Goal: Information Seeking & Learning: Learn about a topic

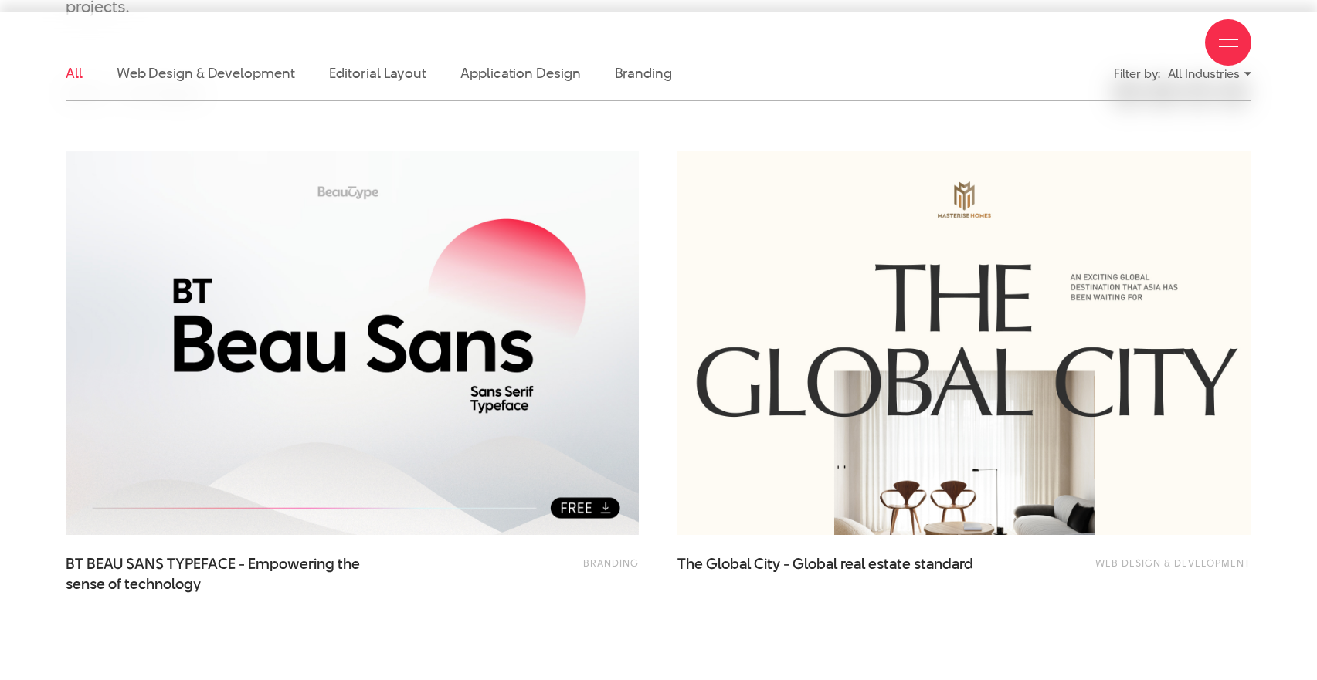
scroll to position [505, 0]
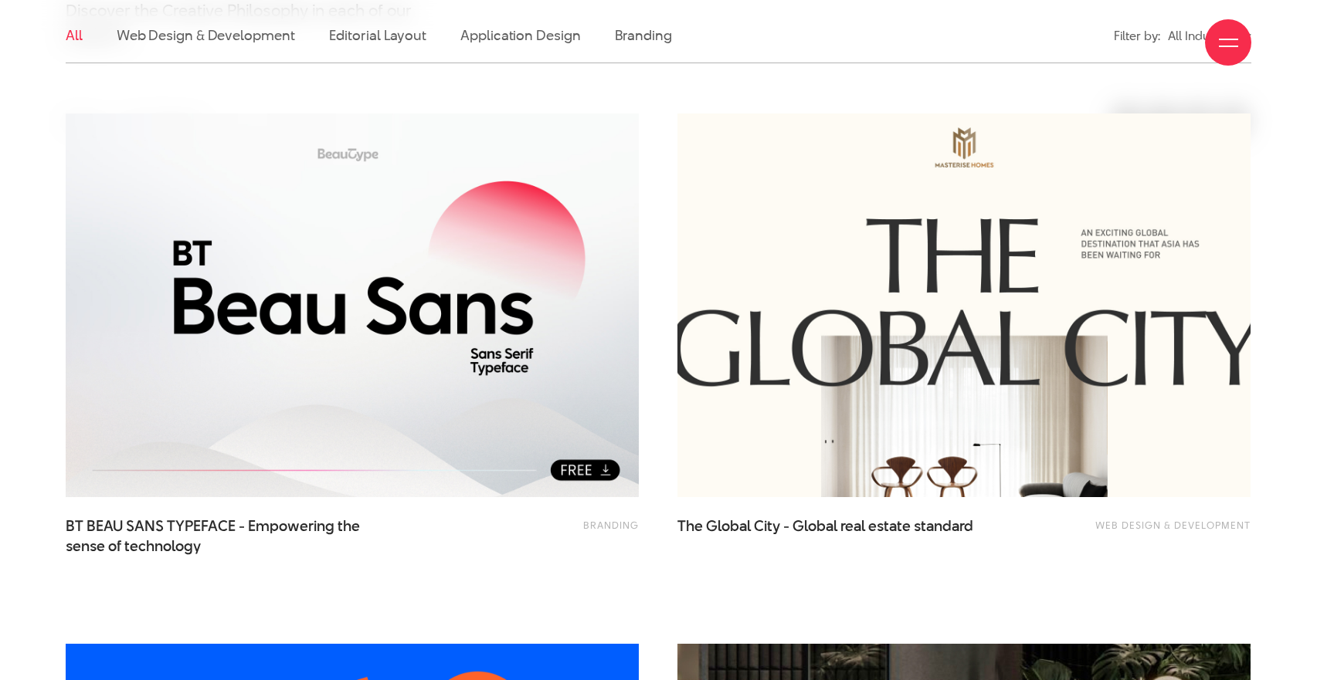
click at [1043, 414] on img at bounding box center [964, 305] width 630 height 422
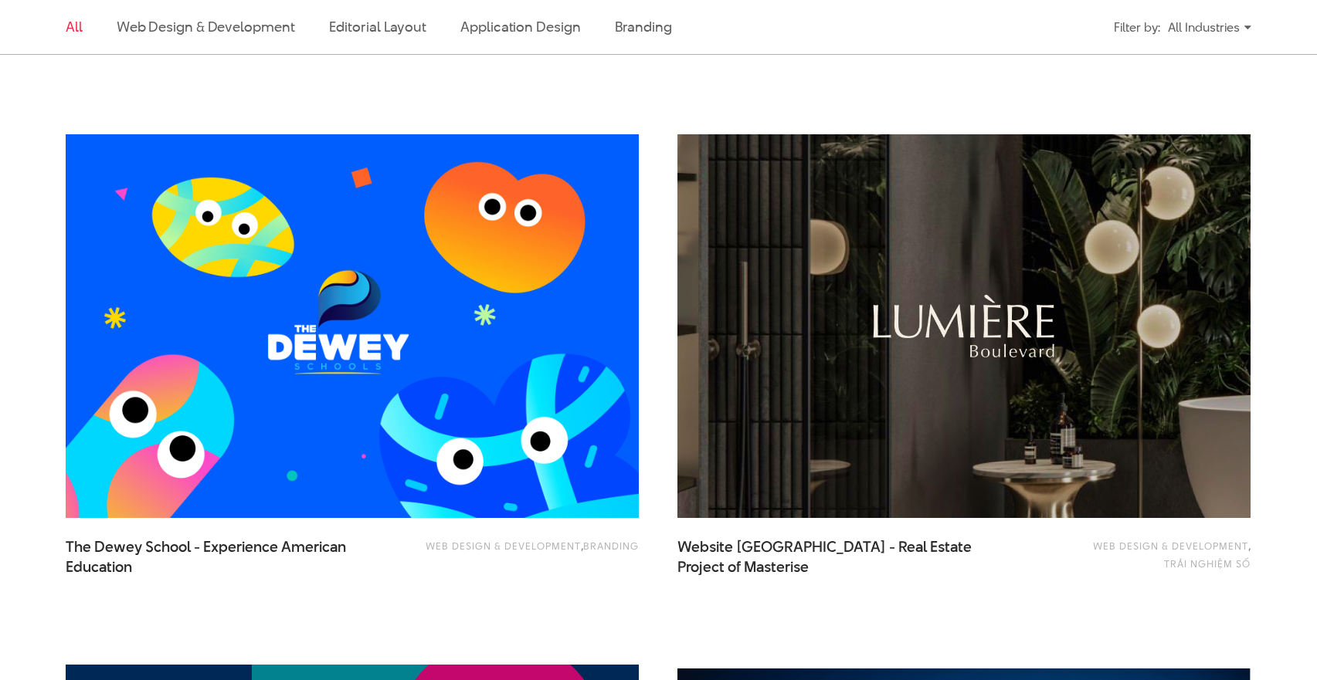
scroll to position [1029, 0]
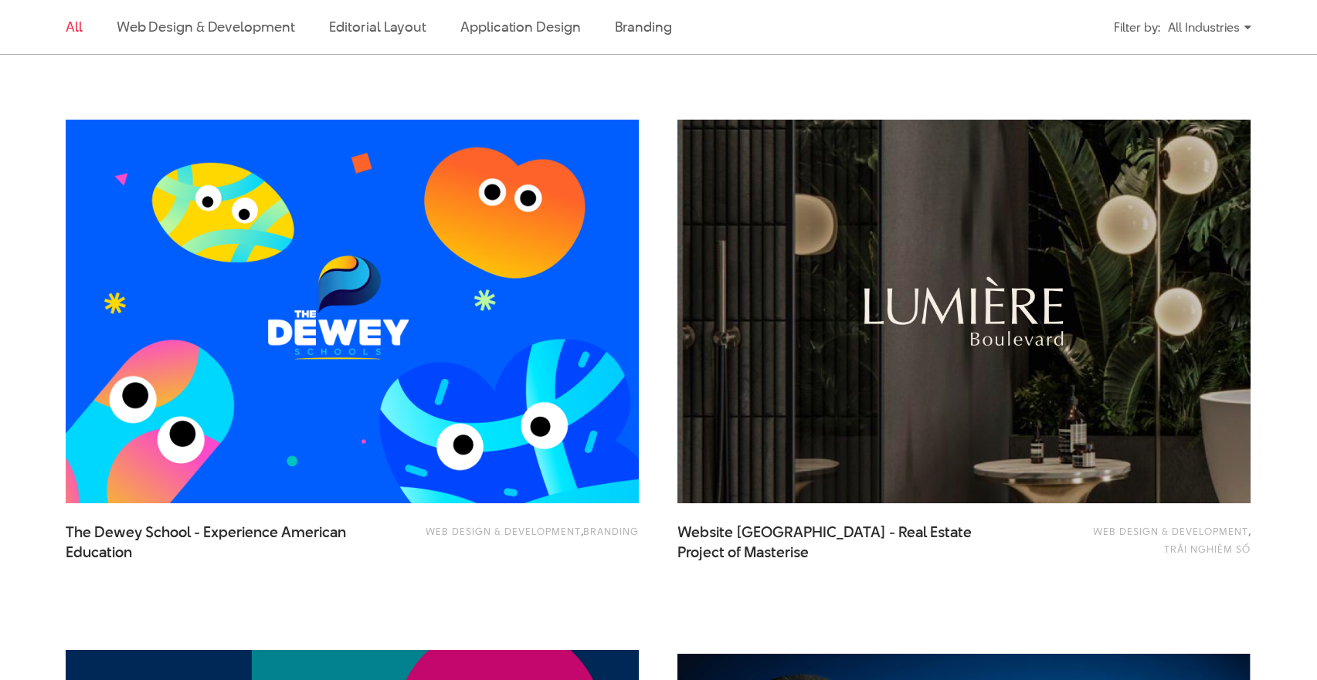
click at [793, 306] on img at bounding box center [964, 311] width 630 height 422
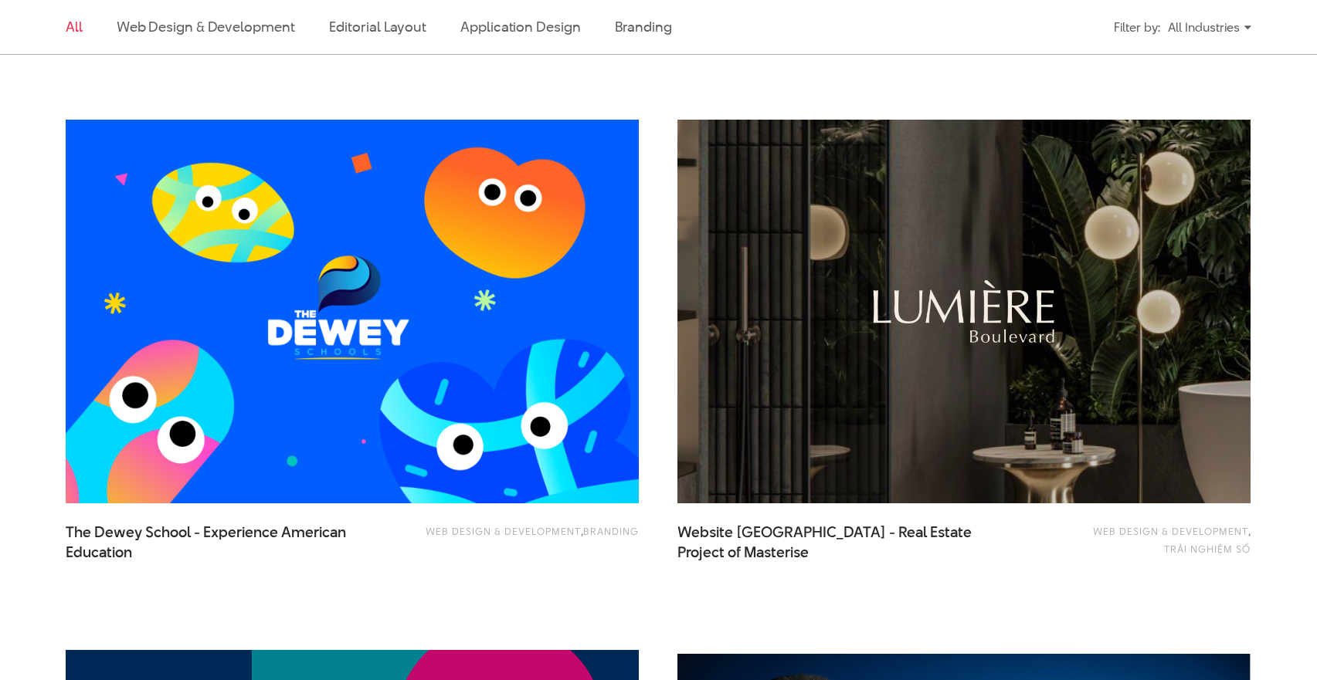
click at [656, 198] on div "Web Design & Development , Branding The [PERSON_NAME] School - Experience Ameri…" at bounding box center [352, 365] width 612 height 531
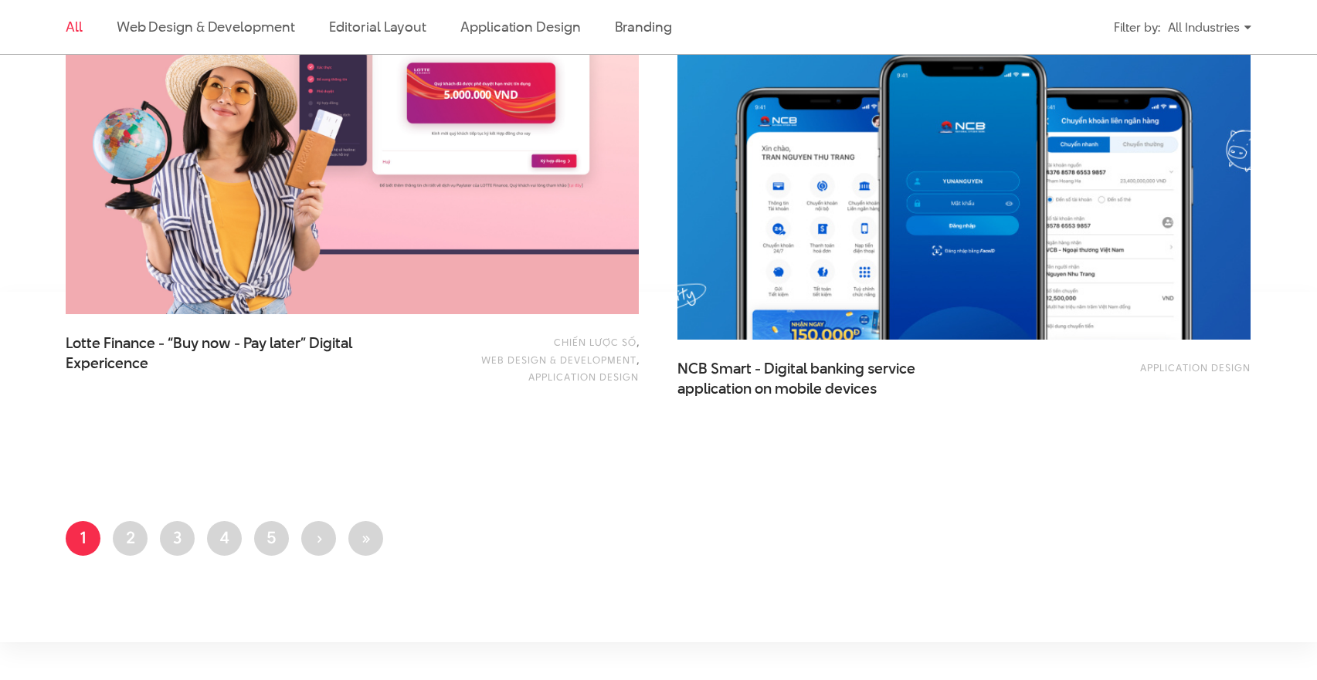
scroll to position [2587, 0]
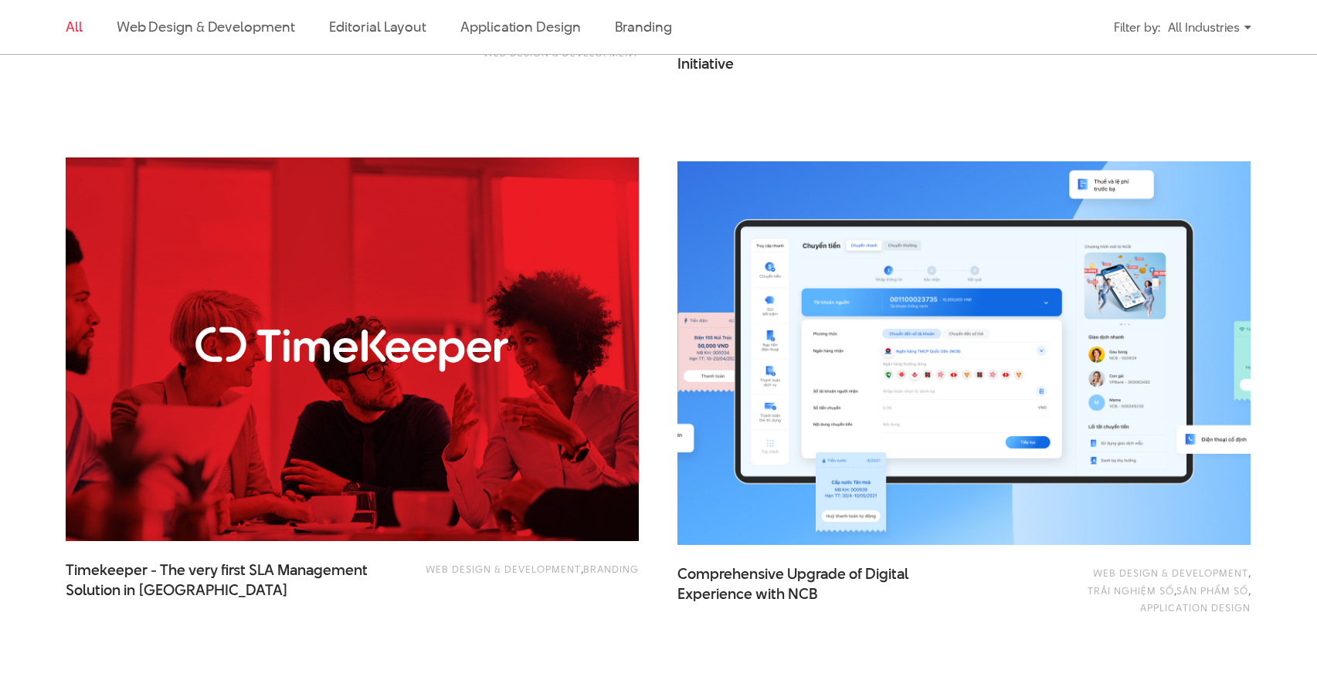
click at [703, 236] on img at bounding box center [964, 353] width 630 height 422
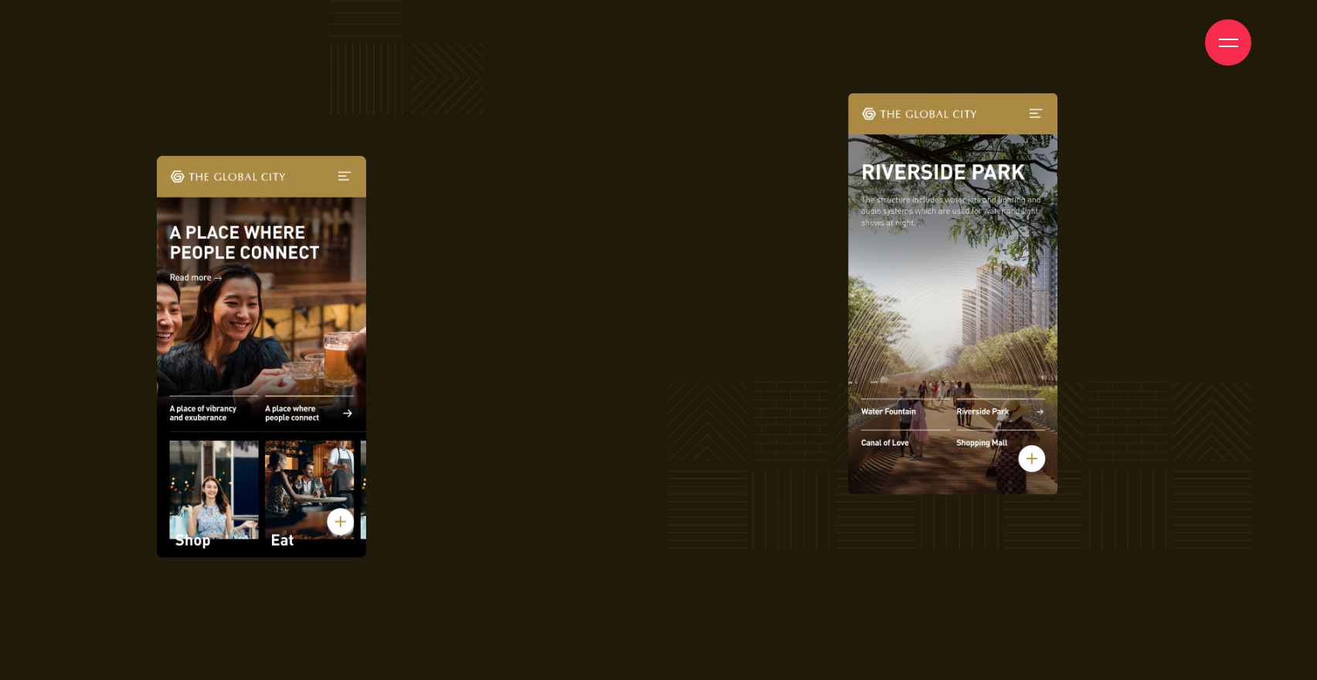
scroll to position [8432, 0]
